Goal: Information Seeking & Learning: Learn about a topic

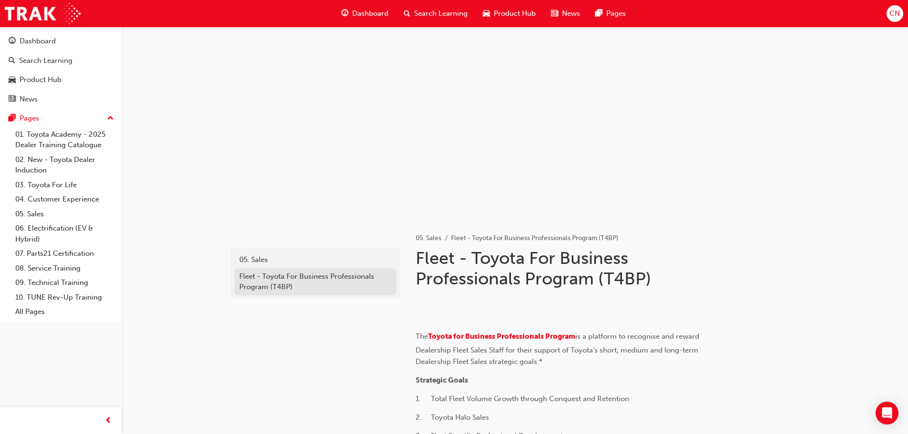
click at [307, 277] on div "Fleet - Toyota For Business Professionals Program (T4BP)" at bounding box center [315, 281] width 152 height 21
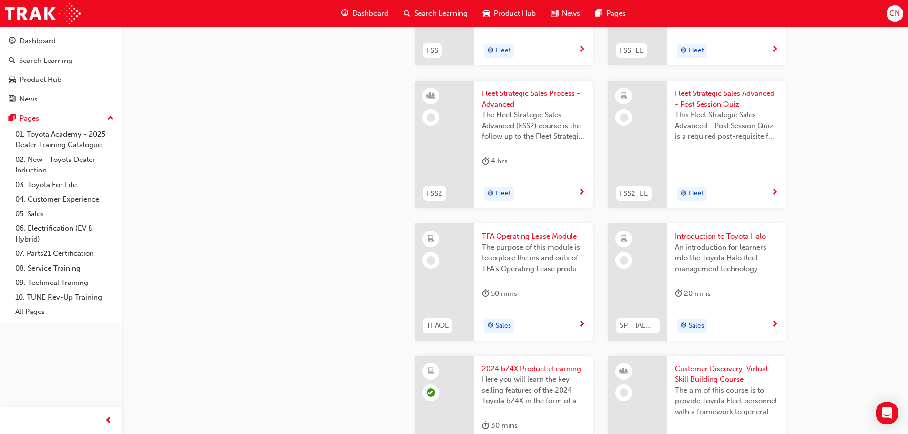
scroll to position [1620, 0]
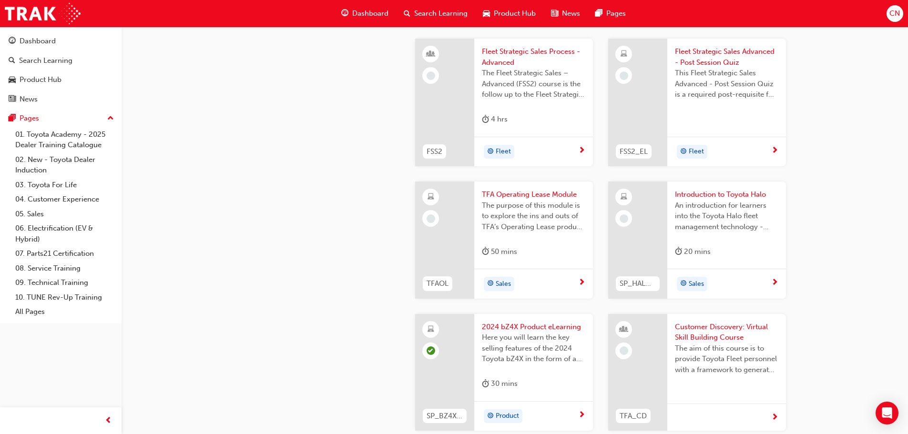
click at [580, 12] on span "next-icon" at bounding box center [581, 8] width 7 height 9
